Goal: Contribute content: Add original content to the website for others to see

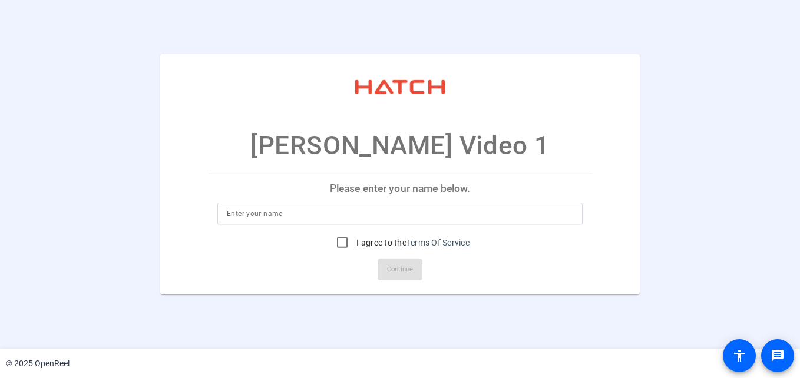
click at [409, 190] on p "Please enter your name below." at bounding box center [400, 188] width 384 height 28
click at [386, 213] on input at bounding box center [400, 214] width 346 height 14
type input "Danette"
click at [332, 236] on input "I agree to the Terms Of Service" at bounding box center [342, 243] width 24 height 24
checkbox input "true"
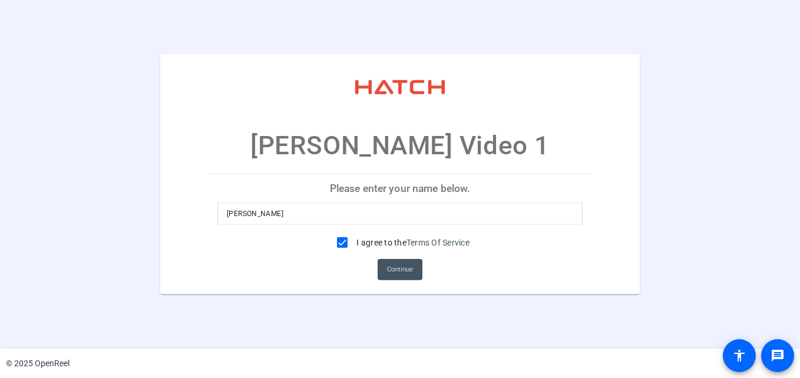
drag, startPoint x: 401, startPoint y: 271, endPoint x: 388, endPoint y: 317, distance: 47.9
click at [395, 327] on openreel-ugc-auth "Gordon Danette Video 1 Please enter your name below. Danette I agree to the Ter…" at bounding box center [400, 174] width 800 height 349
click at [292, 208] on input "Danette" at bounding box center [400, 214] width 346 height 14
type input "Danette Gordon"
click at [529, 266] on mat-card-actions "Continue" at bounding box center [399, 269] width 393 height 31
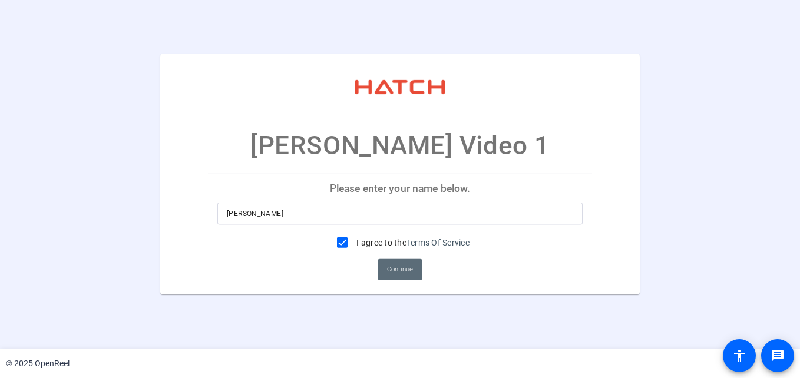
click at [406, 269] on span "Continue" at bounding box center [400, 270] width 26 height 18
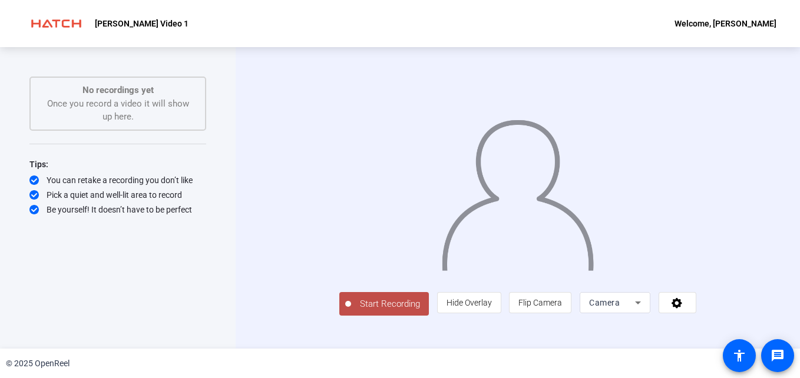
scroll to position [11, 0]
click at [684, 309] on icon at bounding box center [677, 303] width 14 height 12
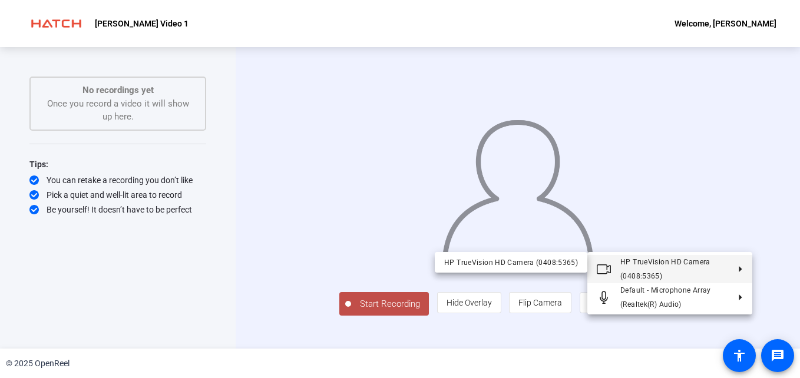
click at [512, 330] on div at bounding box center [400, 189] width 800 height 378
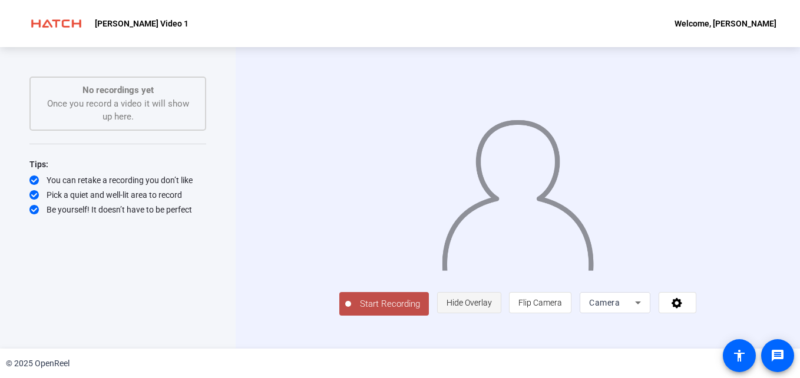
click at [492, 307] on span "Hide Overlay" at bounding box center [468, 302] width 45 height 9
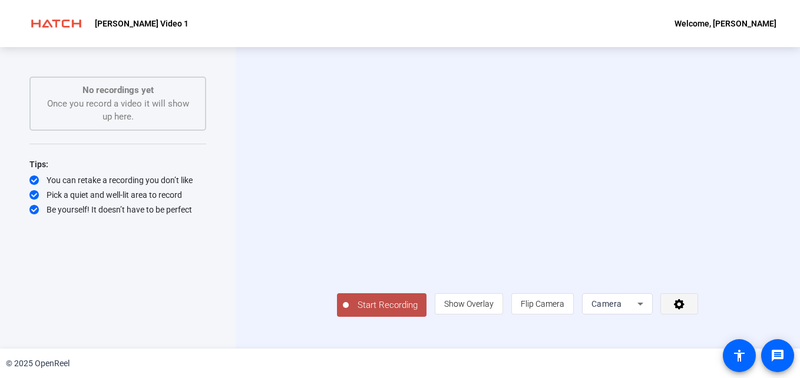
click at [684, 310] on icon at bounding box center [679, 304] width 11 height 11
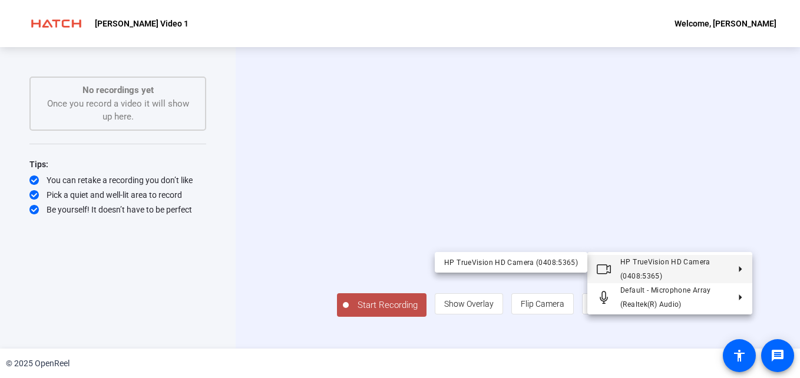
click at [792, 165] on div at bounding box center [400, 189] width 800 height 378
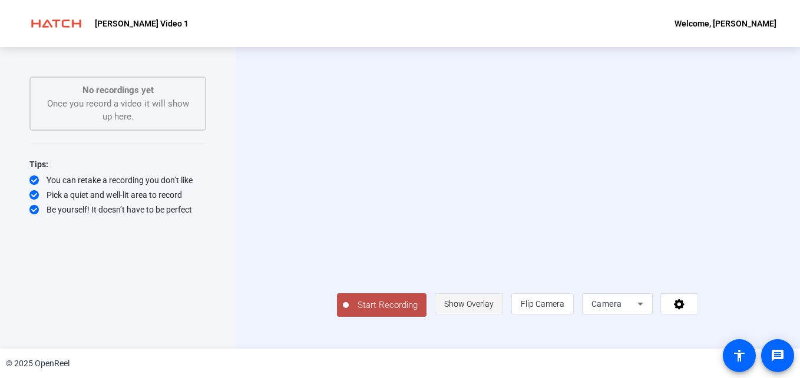
click at [494, 309] on span "Show Overlay" at bounding box center [468, 303] width 49 height 9
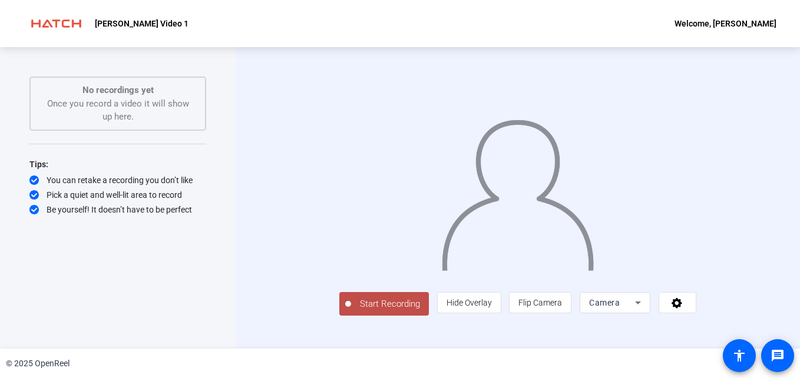
click at [351, 311] on span "Start Recording" at bounding box center [390, 304] width 78 height 14
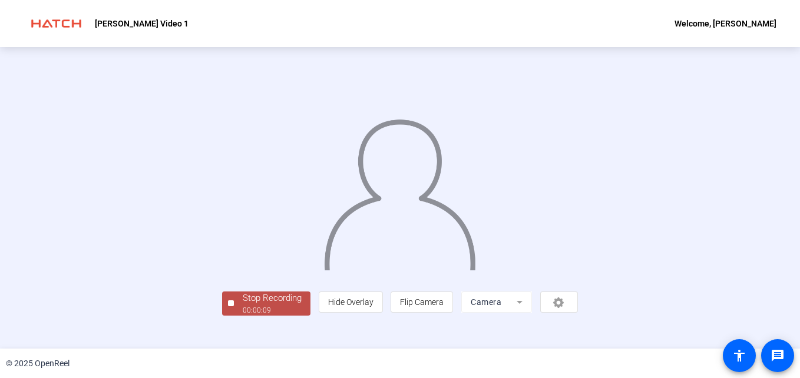
scroll to position [61, 0]
click at [243, 305] on div "Stop Recording" at bounding box center [272, 299] width 59 height 14
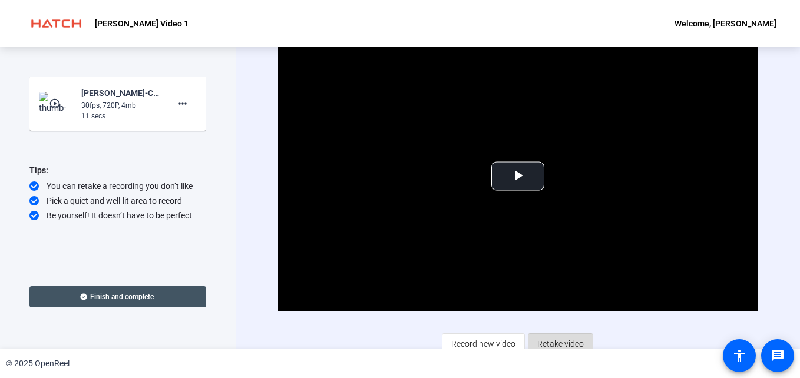
click at [547, 341] on span "Retake video" at bounding box center [560, 344] width 47 height 22
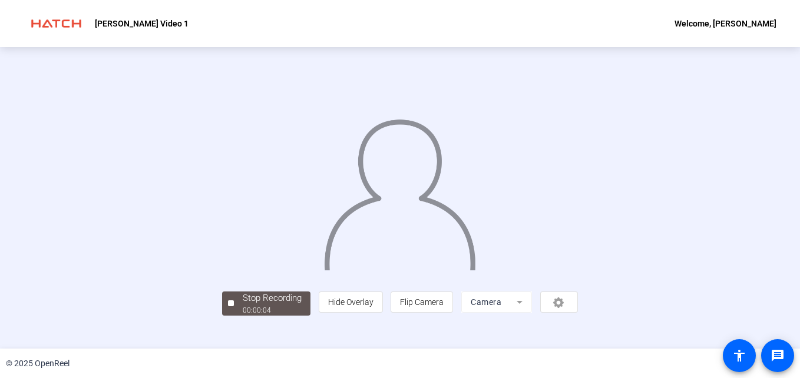
scroll to position [61, 0]
click at [243, 305] on div "Stop Recording" at bounding box center [272, 299] width 59 height 14
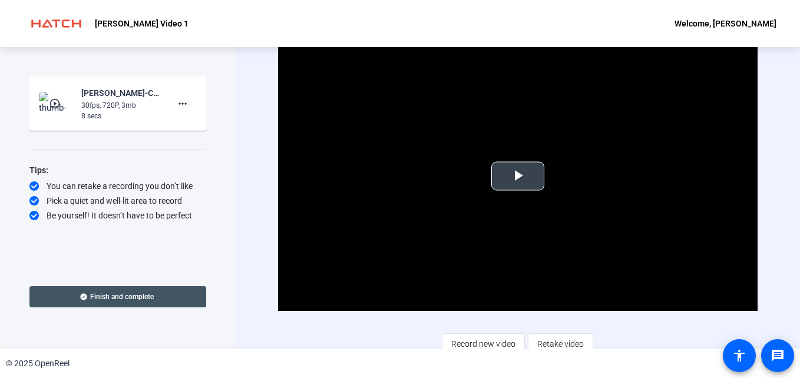
scroll to position [8, 0]
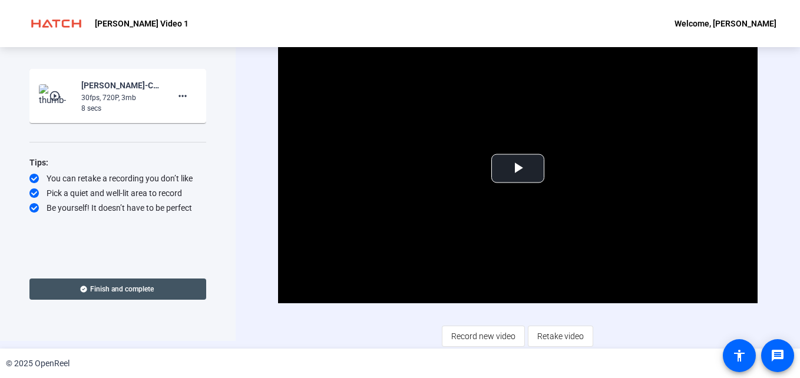
drag, startPoint x: 566, startPoint y: 335, endPoint x: 37, endPoint y: 78, distance: 587.7
click at [31, 88] on div "Start Recording play_circle_outline Danette Gordon-CMO - Video series-Gordon Da…" at bounding box center [400, 198] width 800 height 302
click at [184, 101] on mat-icon "more_horiz" at bounding box center [183, 96] width 14 height 14
click at [192, 125] on span "Delete clip" at bounding box center [201, 121] width 47 height 14
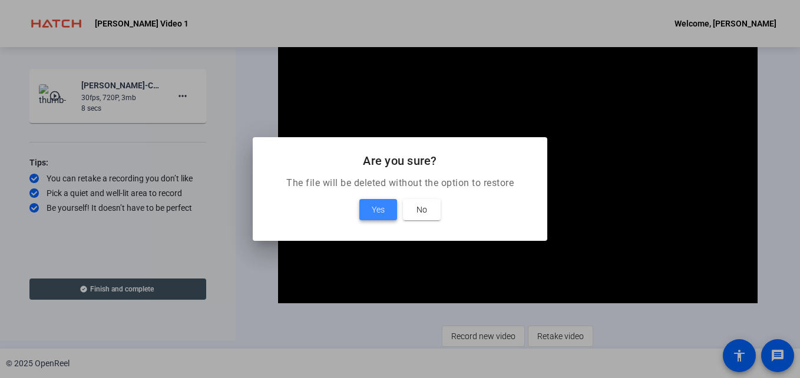
click at [379, 216] on span "Yes" at bounding box center [378, 210] width 13 height 14
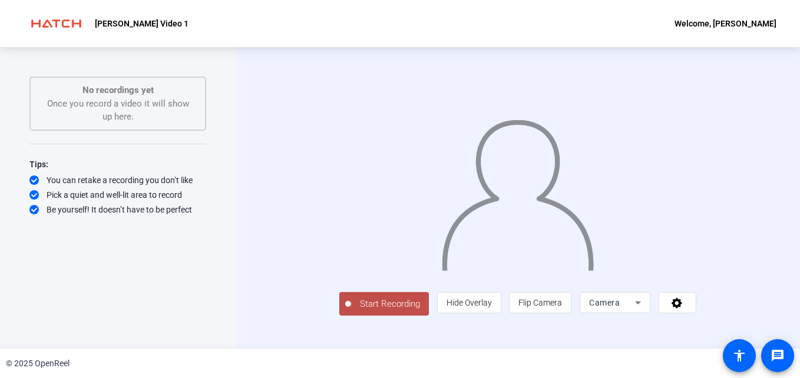
scroll to position [0, 0]
click at [645, 310] on icon at bounding box center [638, 303] width 14 height 14
click at [641, 313] on div "Camera" at bounding box center [615, 302] width 52 height 21
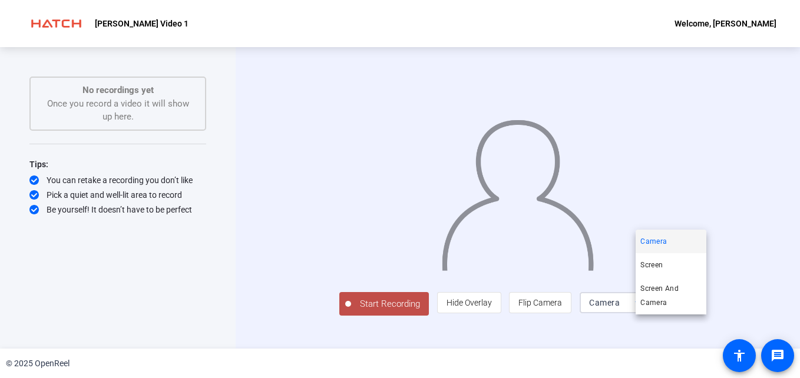
click at [782, 255] on div at bounding box center [400, 189] width 800 height 378
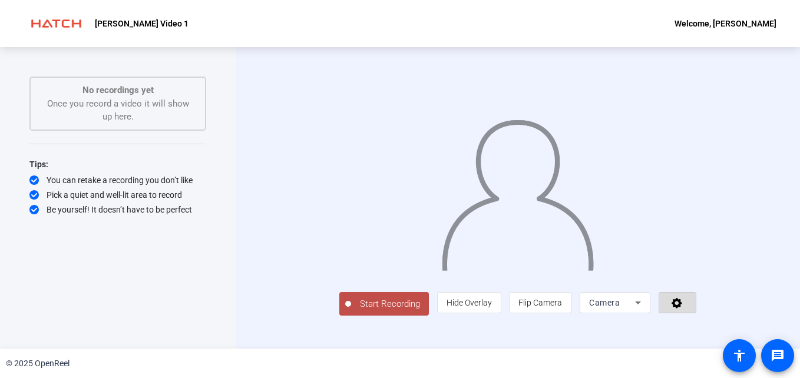
click at [682, 309] on icon at bounding box center [676, 303] width 11 height 11
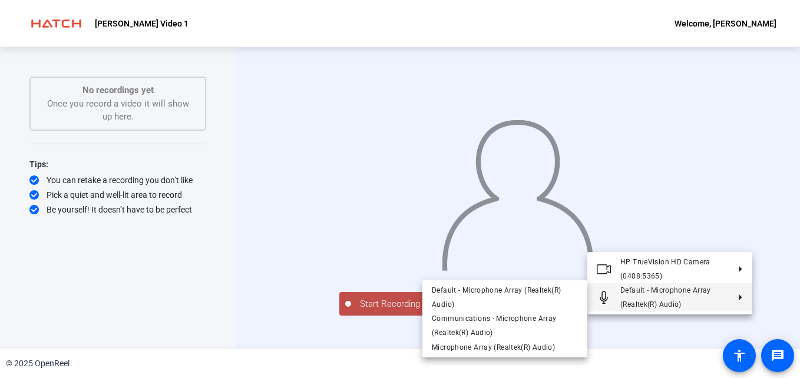
click at [779, 267] on div at bounding box center [400, 189] width 800 height 378
